Goal: Information Seeking & Learning: Learn about a topic

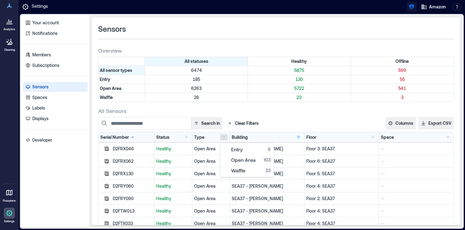
click at [414, 11] on button "button" at bounding box center [412, 7] width 10 height 10
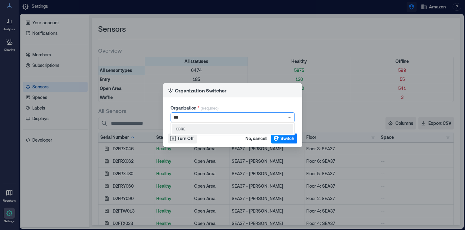
type input "****"
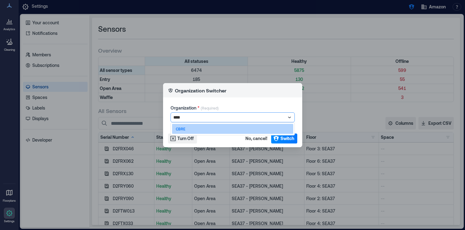
click at [246, 128] on div "CBRE" at bounding box center [232, 129] width 121 height 10
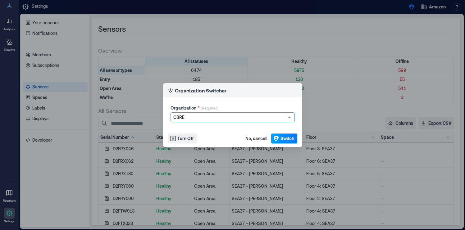
click at [280, 138] on button "Switch" at bounding box center [284, 138] width 26 height 10
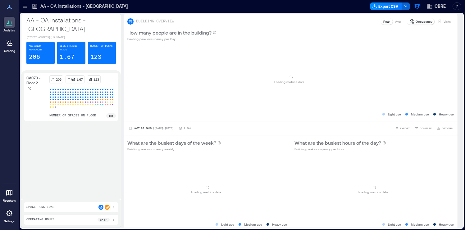
click at [26, 10] on div at bounding box center [25, 6] width 10 height 10
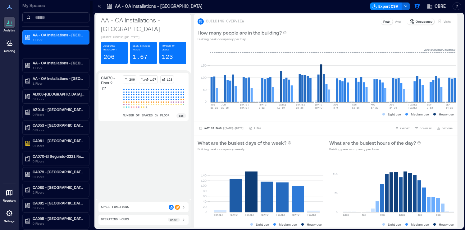
click at [56, 16] on input at bounding box center [55, 17] width 67 height 10
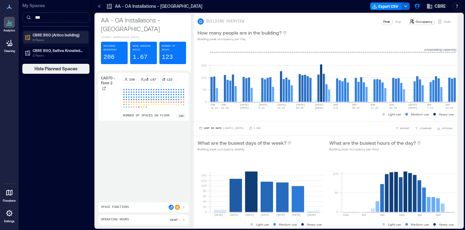
type input "***"
click at [75, 37] on p "CBRE BSO (Artico building)" at bounding box center [59, 34] width 52 height 5
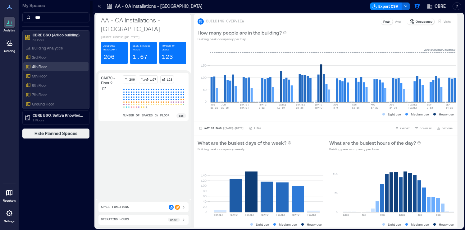
click at [69, 67] on div "4th Floor" at bounding box center [55, 66] width 60 height 6
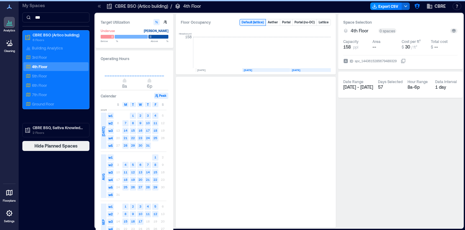
scroll to position [0, 36]
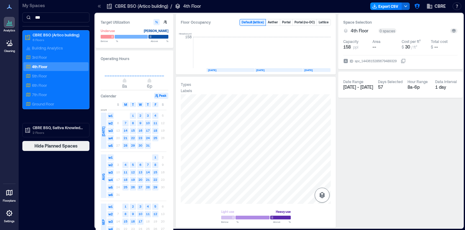
click at [320, 191] on icon "button" at bounding box center [321, 194] width 7 height 7
click at [323, 161] on icon "button" at bounding box center [321, 161] width 7 height 7
click at [57, 144] on span "Hide Planned Spaces" at bounding box center [55, 146] width 43 height 6
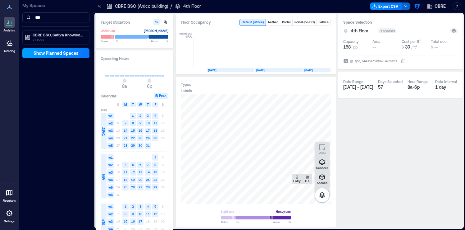
click at [62, 56] on span "Show Planned Spaces" at bounding box center [56, 53] width 45 height 6
